Goal: Information Seeking & Learning: Check status

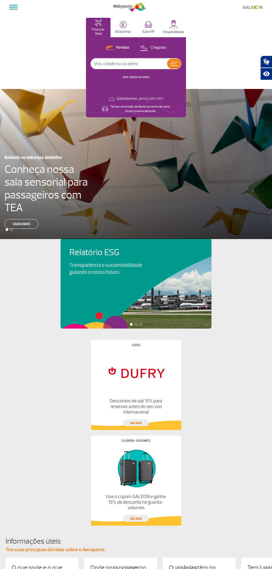
click at [131, 76] on link "VER TODOS OS VOOS" at bounding box center [136, 77] width 27 height 4
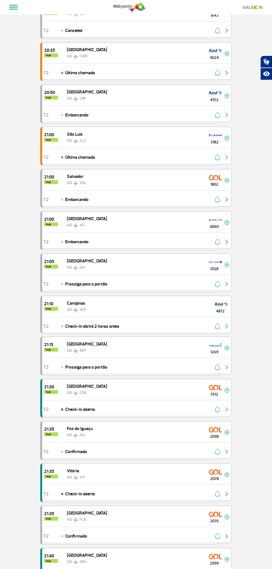
scroll to position [507, 0]
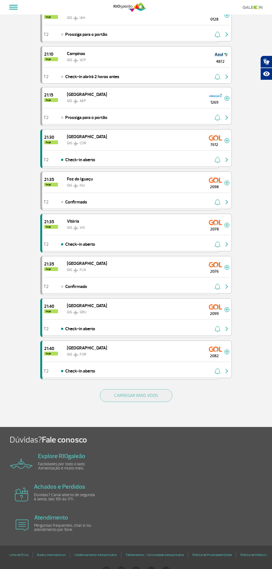
click at [115, 391] on button "CARREGAR MAIS VOOS" at bounding box center [136, 395] width 73 height 13
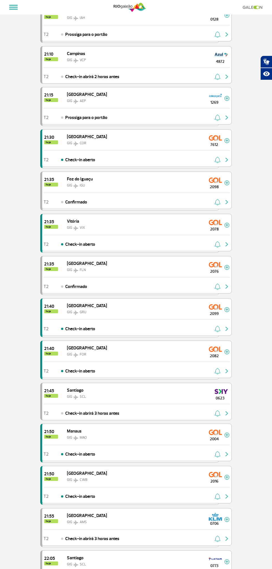
scroll to position [1338, 0]
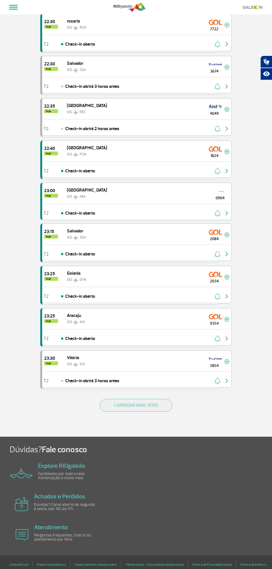
click at [115, 399] on div "CARREGAR MAIS VOOS" at bounding box center [136, 414] width 192 height 45
click at [125, 399] on button "CARREGAR MAIS VOOS" at bounding box center [136, 405] width 73 height 13
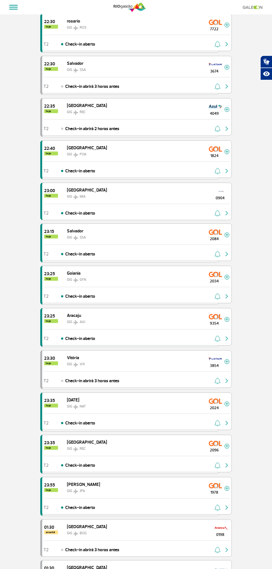
click at [210, 447] on span "2096" at bounding box center [215, 450] width 20 height 6
